Goal: Check status: Check status

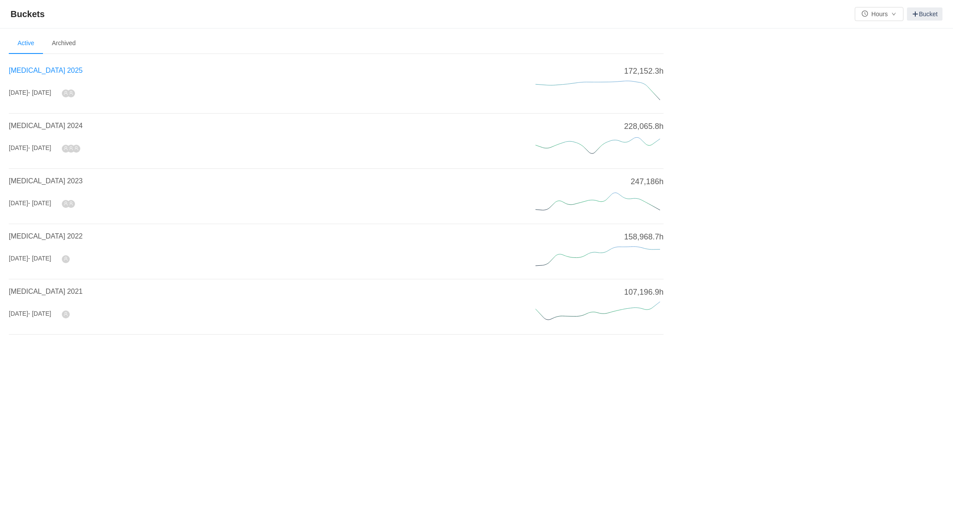
click at [34, 70] on span "[MEDICAL_DATA] 2025" at bounding box center [46, 70] width 74 height 7
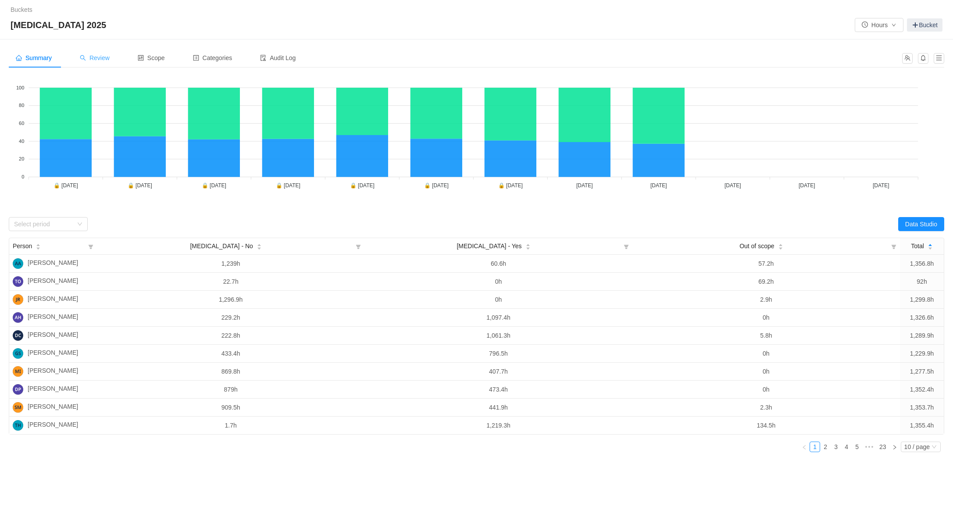
click at [107, 52] on div "Review" at bounding box center [95, 58] width 44 height 20
click at [107, 57] on span "Review" at bounding box center [95, 57] width 30 height 7
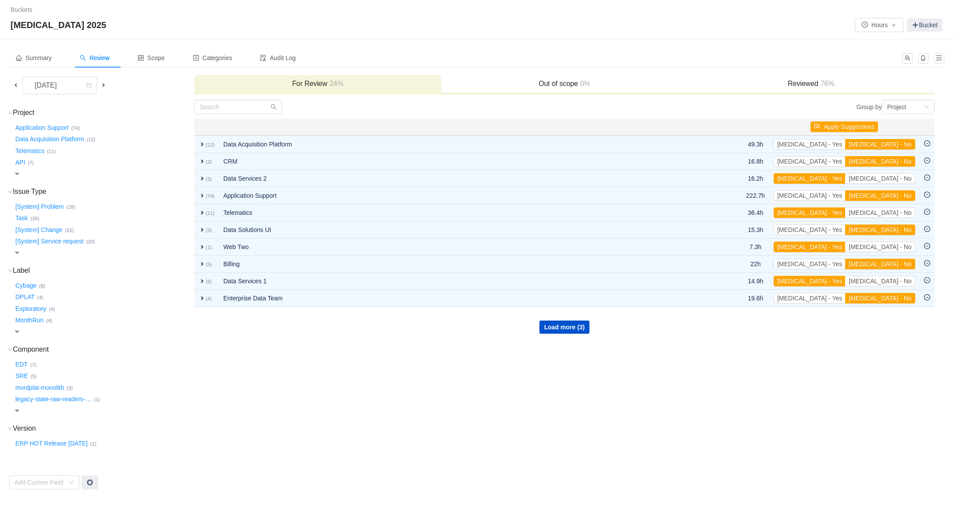
click at [18, 86] on span at bounding box center [15, 85] width 7 height 7
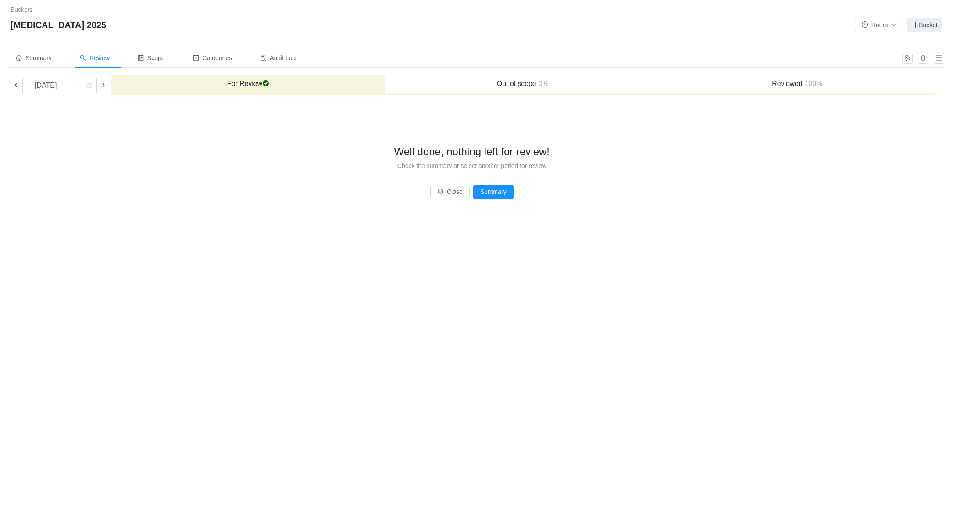
click at [802, 82] on h3 "Reviewed 100%" at bounding box center [798, 83] width 266 height 9
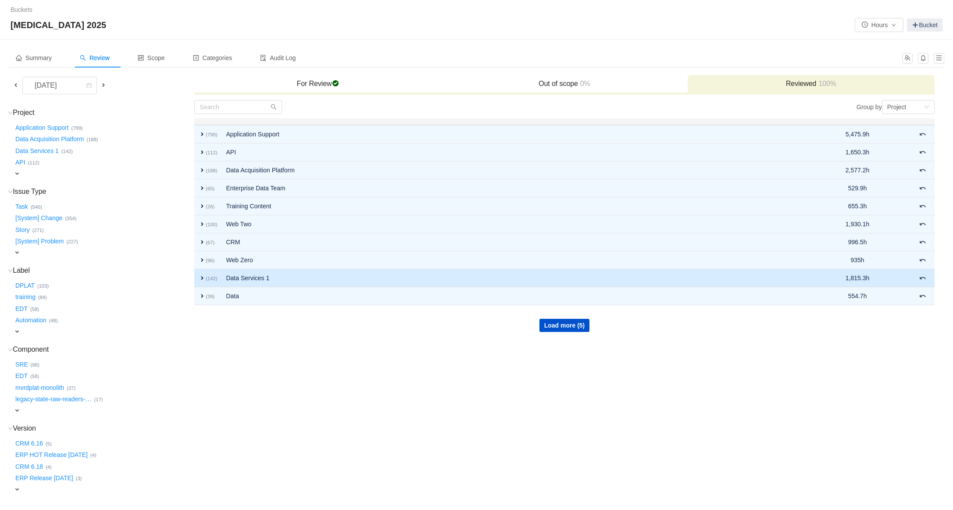
scroll to position [1, 0]
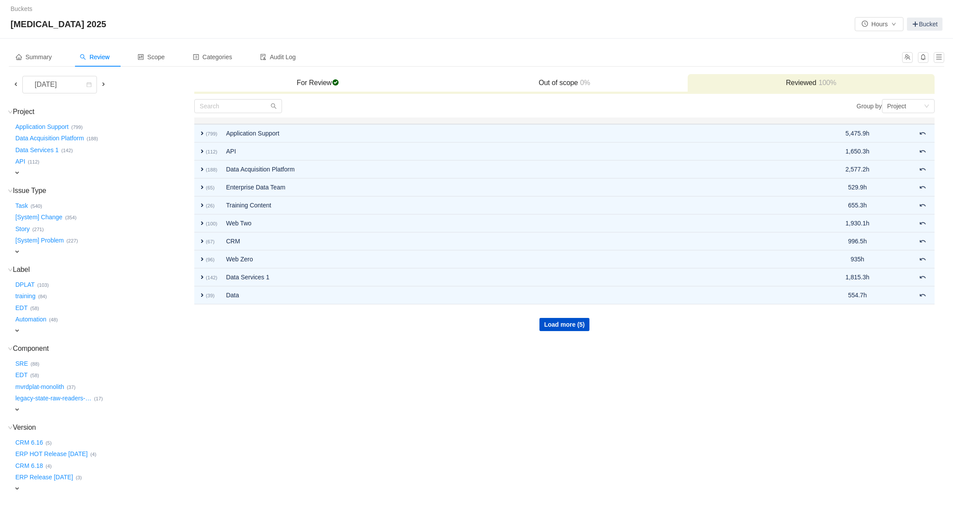
drag, startPoint x: 562, startPoint y: 317, endPoint x: 565, endPoint y: 314, distance: 4.7
click at [562, 316] on div "Load more (5)" at bounding box center [564, 318] width 739 height 26
click at [572, 321] on button "Load more (5)" at bounding box center [565, 325] width 50 height 13
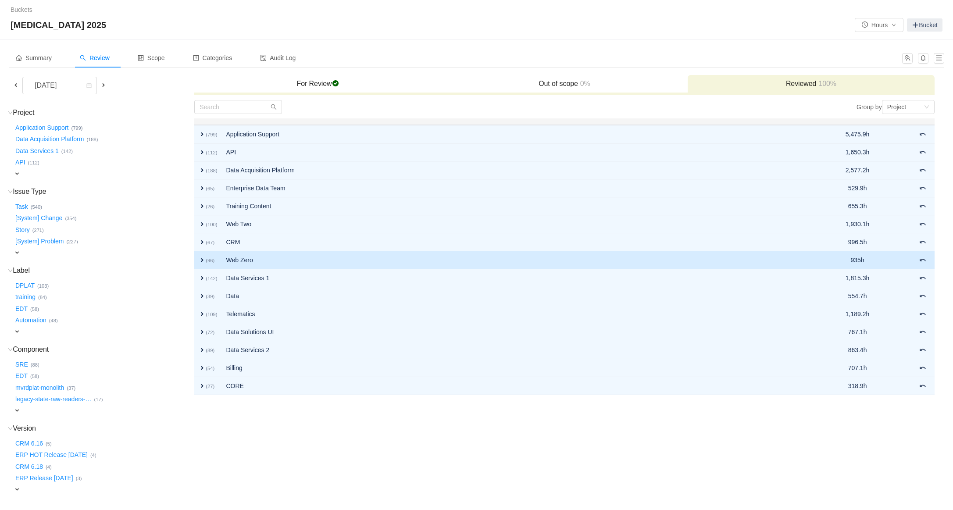
click at [201, 262] on span "expand" at bounding box center [202, 260] width 7 height 7
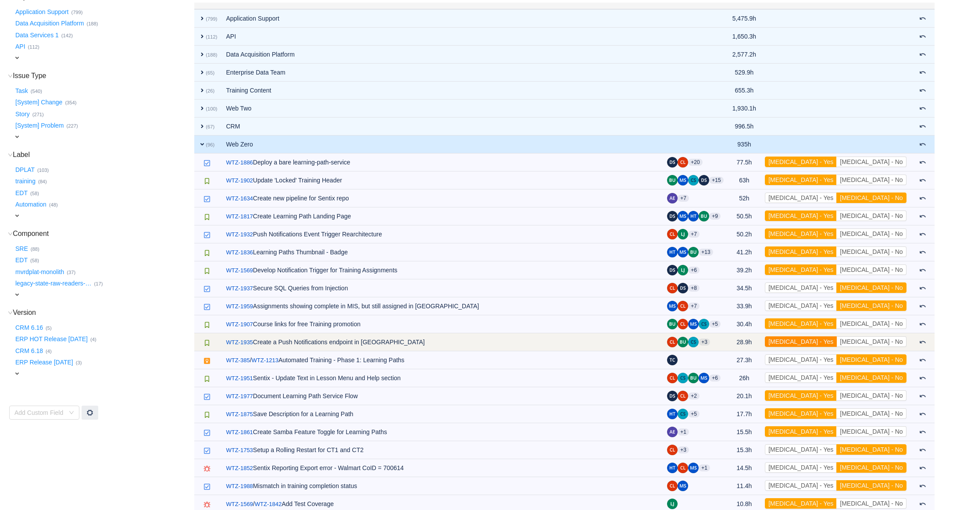
scroll to position [127, 0]
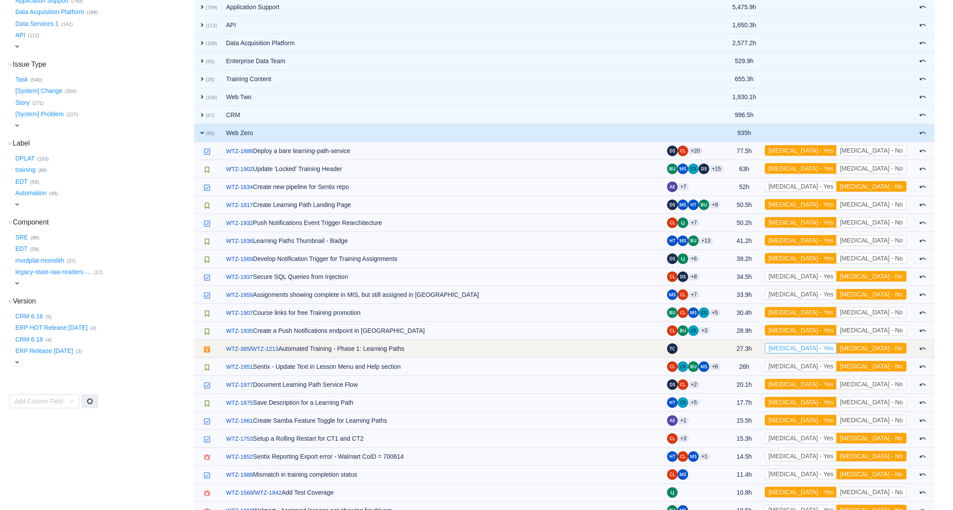
click at [837, 348] on button "[MEDICAL_DATA] - Yes" at bounding box center [801, 348] width 72 height 11
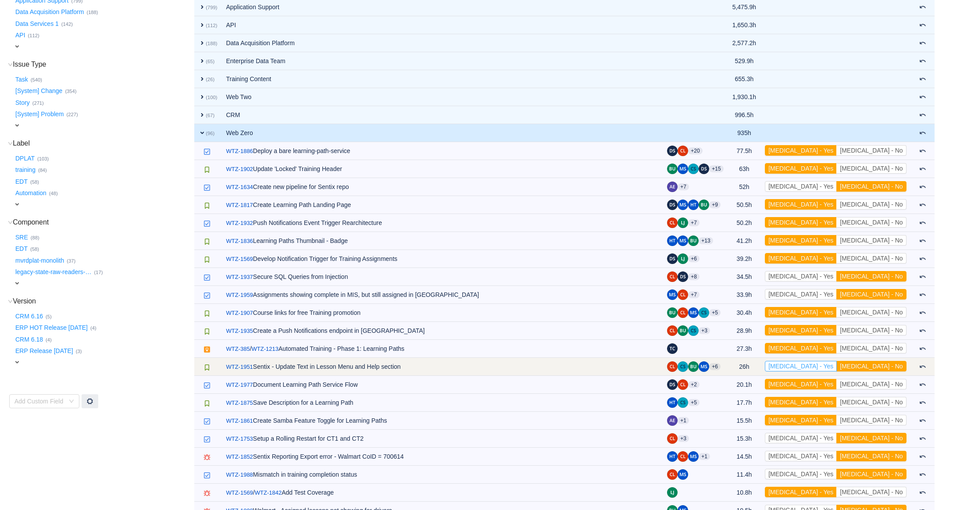
click at [837, 366] on button "[MEDICAL_DATA] - Yes" at bounding box center [801, 366] width 72 height 11
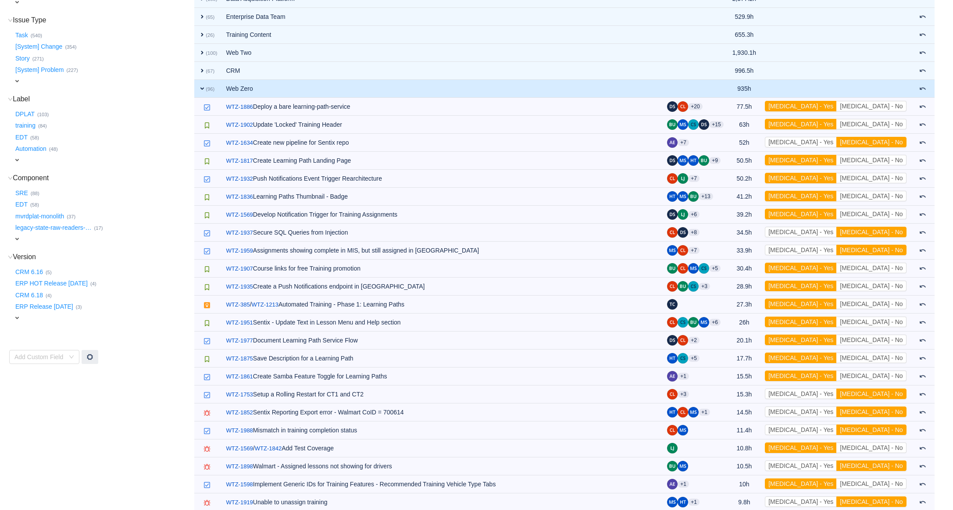
scroll to position [156, 0]
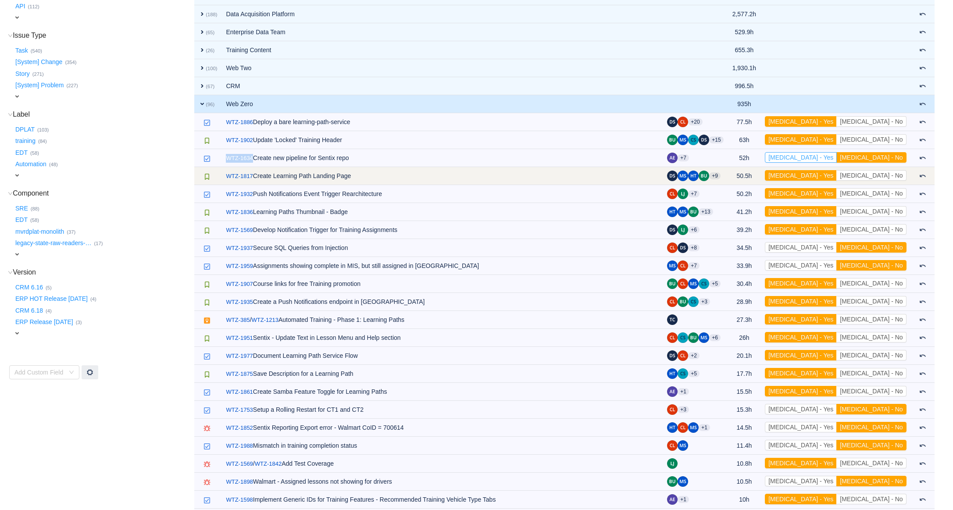
drag, startPoint x: 844, startPoint y: 158, endPoint x: 818, endPoint y: 170, distance: 28.3
click at [837, 158] on button "[MEDICAL_DATA] - Yes" at bounding box center [801, 157] width 72 height 11
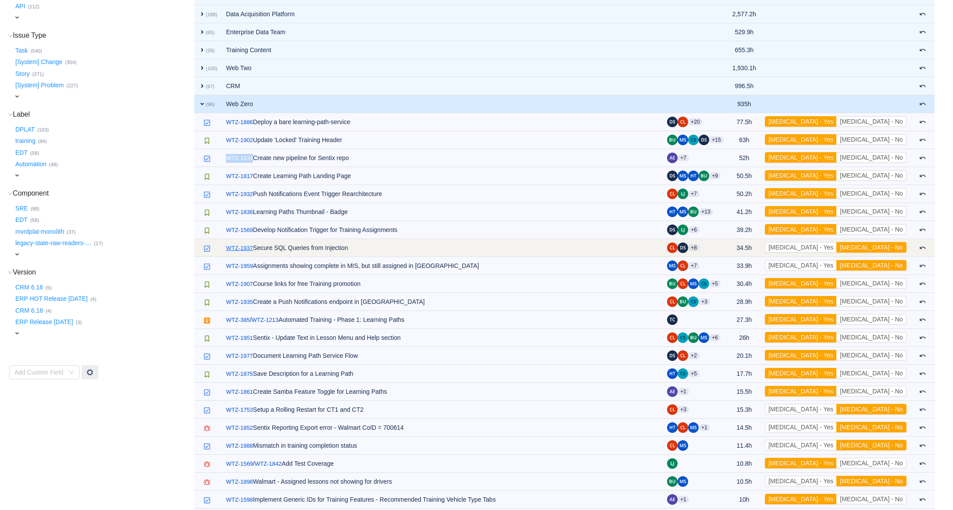
click at [241, 247] on link "WTZ-1937" at bounding box center [239, 248] width 27 height 9
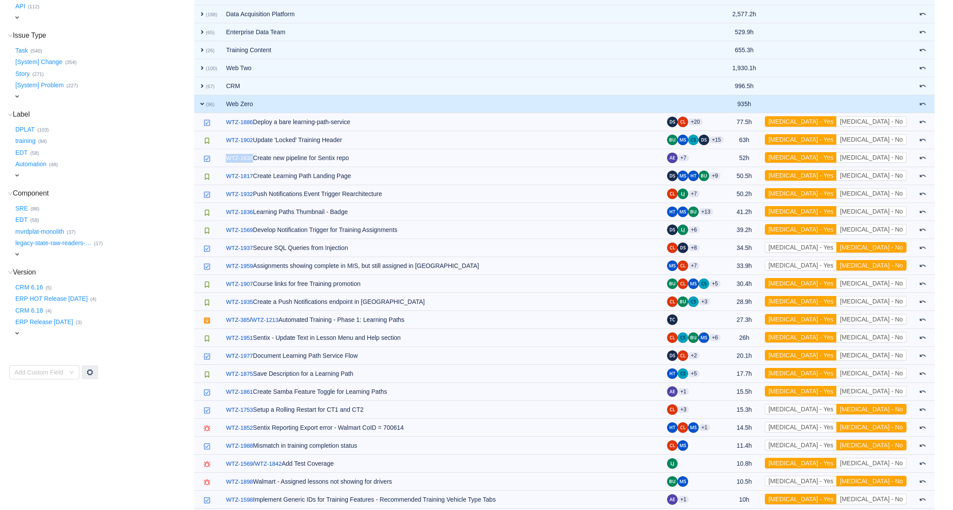
scroll to position [0, 0]
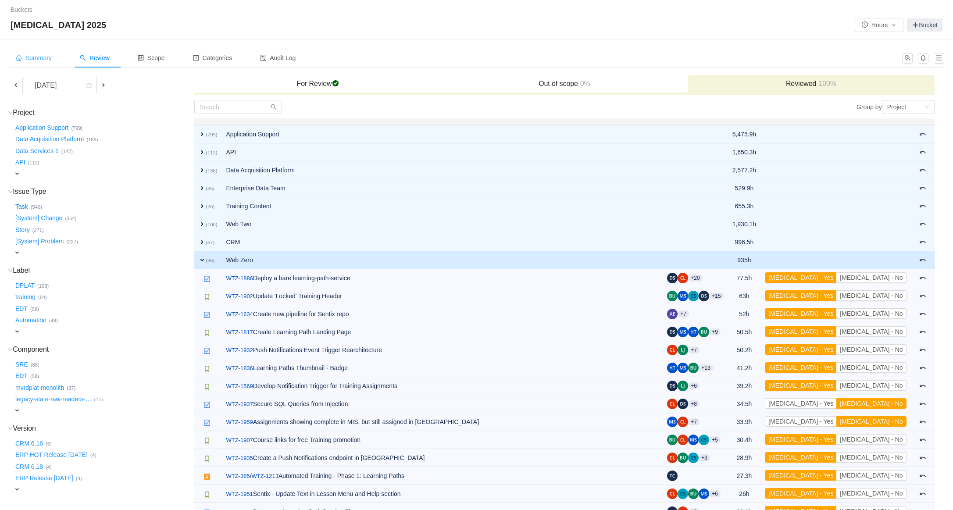
click at [39, 60] on span "Summary" at bounding box center [34, 57] width 36 height 7
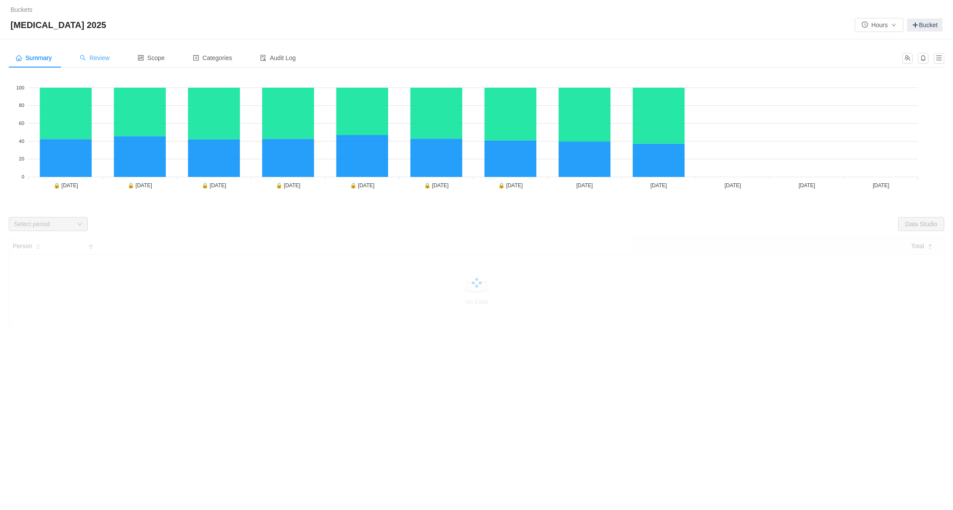
click at [100, 56] on span "Review" at bounding box center [95, 57] width 30 height 7
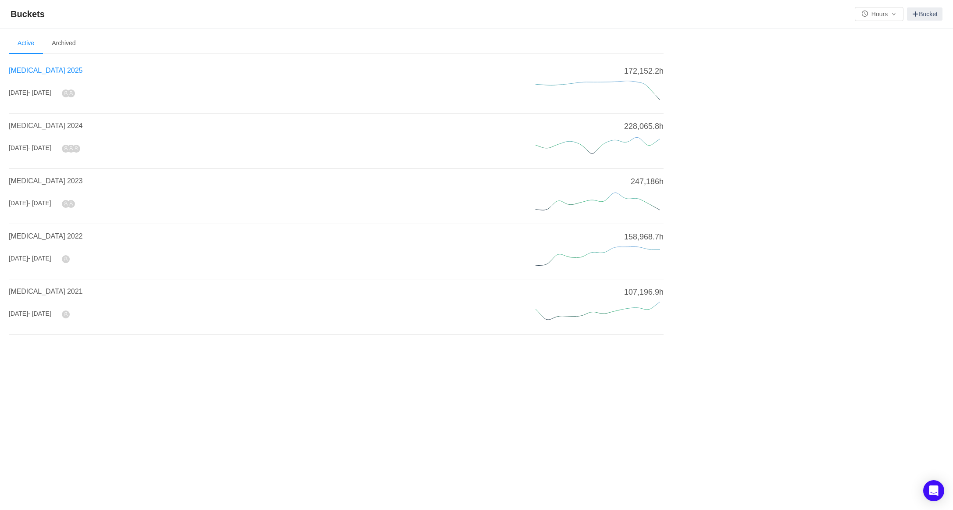
click at [50, 72] on span "[MEDICAL_DATA] 2025" at bounding box center [46, 70] width 74 height 7
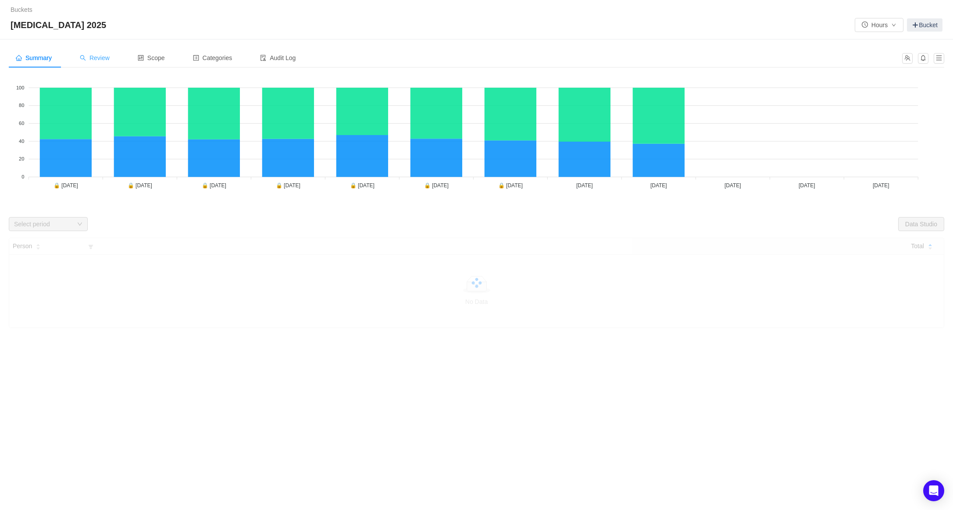
click at [116, 59] on div "Review" at bounding box center [95, 58] width 44 height 20
